Goal: Task Accomplishment & Management: Use online tool/utility

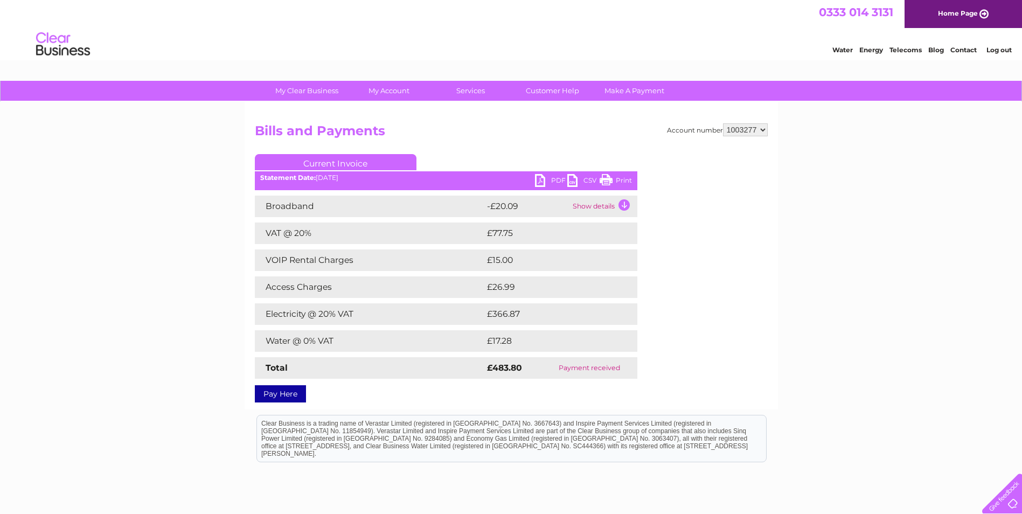
click at [866, 50] on link "Energy" at bounding box center [871, 50] width 24 height 8
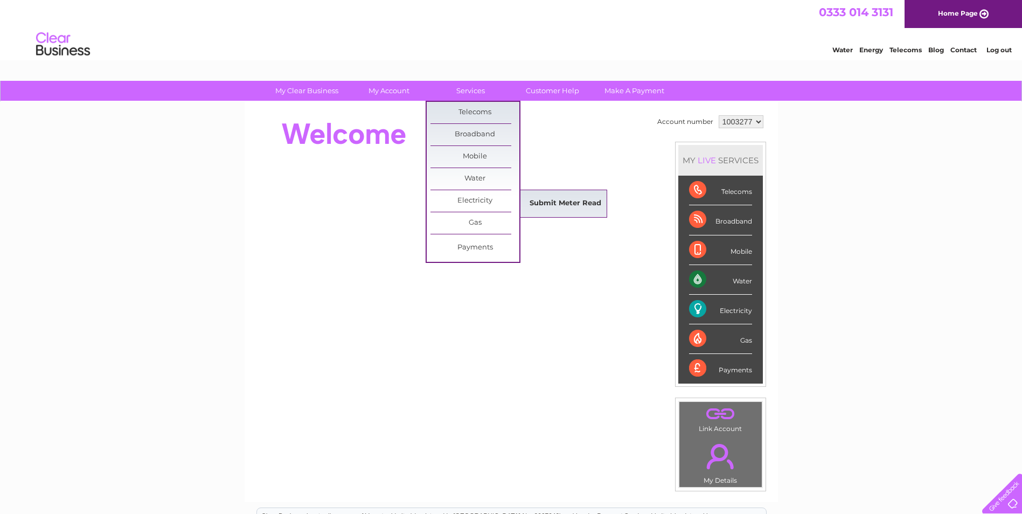
click at [556, 204] on link "Submit Meter Read" at bounding box center [565, 204] width 89 height 22
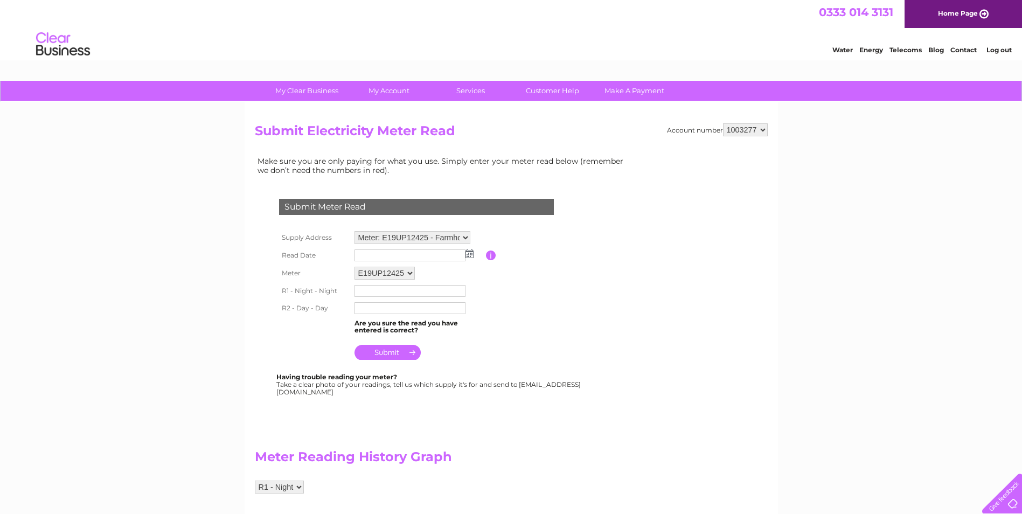
click at [391, 252] on input "text" at bounding box center [409, 255] width 111 height 12
click at [469, 256] on img at bounding box center [470, 254] width 8 height 9
click at [363, 271] on span "Prev" at bounding box center [364, 271] width 9 height 9
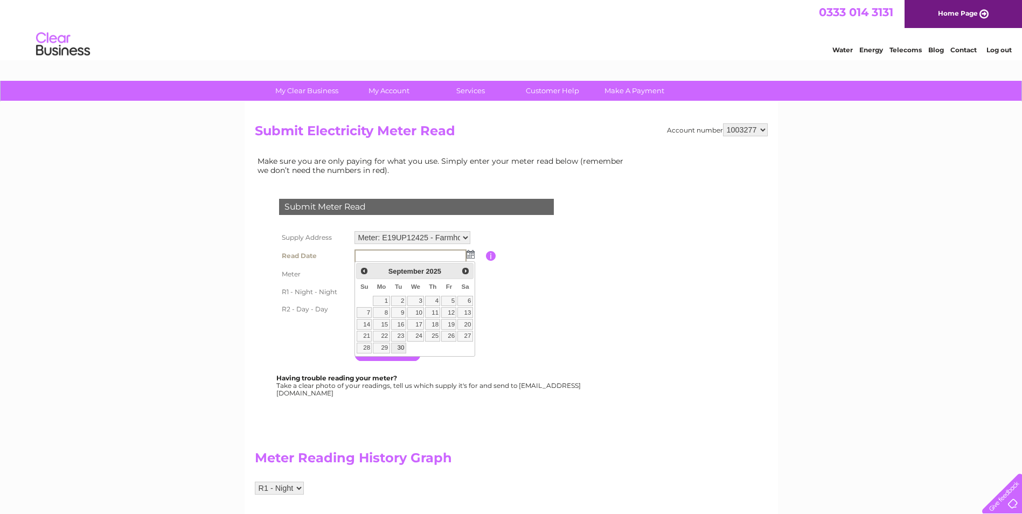
click at [400, 348] on link "30" at bounding box center [398, 348] width 15 height 11
type input "2025/09/30"
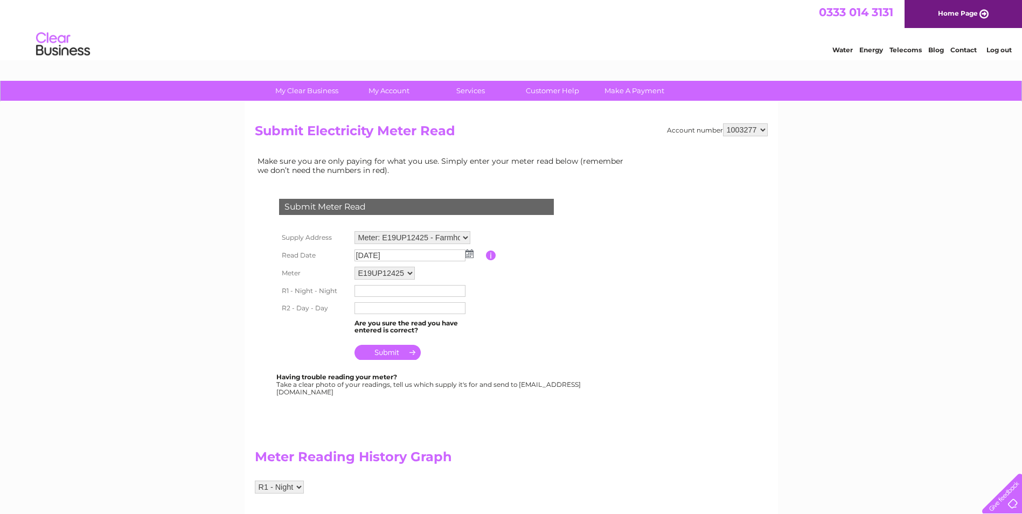
click at [381, 291] on input "text" at bounding box center [409, 291] width 111 height 12
type input "50493"
type input "65042"
click at [377, 354] on input "submit" at bounding box center [387, 353] width 66 height 15
